Goal: Communication & Community: Answer question/provide support

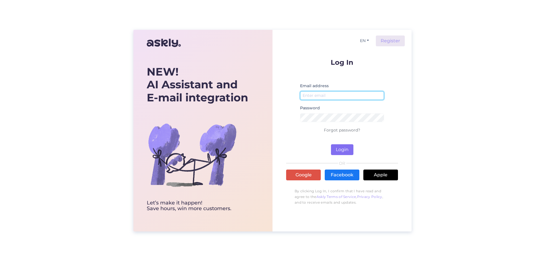
type input "[EMAIL_ADDRESS][DOMAIN_NAME]"
click at [338, 150] on button "Login" at bounding box center [342, 149] width 22 height 11
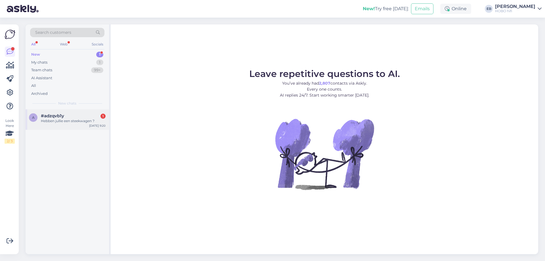
click at [90, 120] on div "Hebben jullie een steekwagen ?" at bounding box center [73, 120] width 65 height 5
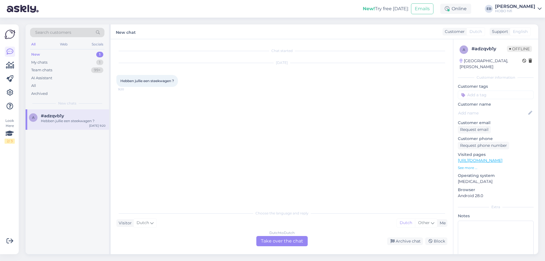
click at [284, 236] on div "Choose the language and reply Visitor Dutch Me Dutch Other Dutch to Dutch Take …" at bounding box center [281, 226] width 331 height 39
click at [284, 243] on div "Dutch to Dutch Take over the chat" at bounding box center [281, 241] width 51 height 10
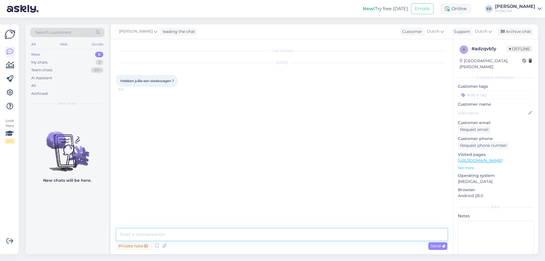
click at [210, 234] on textarea at bounding box center [281, 235] width 331 height 12
type textarea "Goedemorgen, ja hoor. Vanwaar de vraag?"
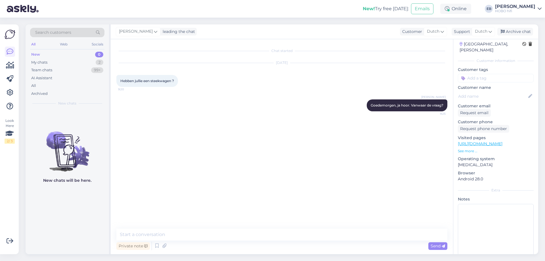
scroll to position [26, 0]
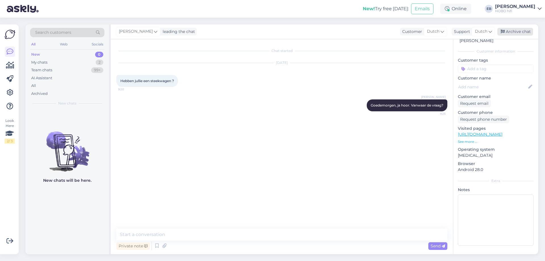
click at [508, 30] on div "Archive chat" at bounding box center [515, 32] width 36 height 8
click at [60, 62] on div "My chats 1" at bounding box center [67, 62] width 74 height 8
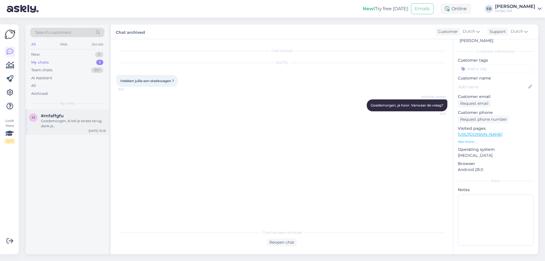
click at [75, 115] on div "#mfaffgfu" at bounding box center [73, 115] width 65 height 5
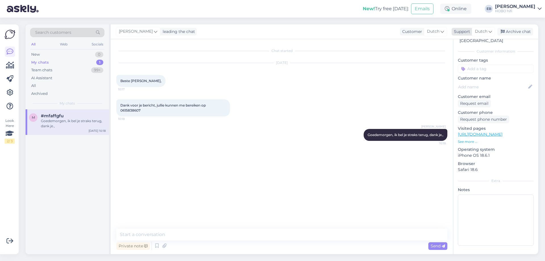
click at [518, 32] on div "Archive chat" at bounding box center [515, 32] width 36 height 8
